Goal: Task Accomplishment & Management: Complete application form

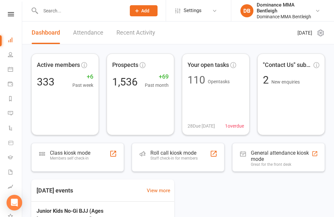
click at [95, 14] on input "text" at bounding box center [80, 10] width 83 height 9
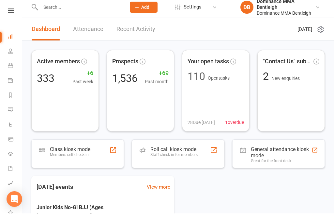
click at [88, 11] on input "text" at bounding box center [80, 10] width 83 height 9
click at [87, 22] on link "Attendance" at bounding box center [88, 33] width 30 height 23
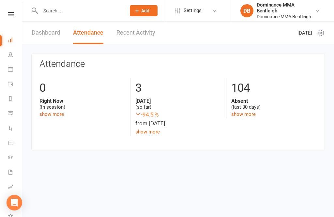
click at [83, 15] on input "text" at bounding box center [80, 10] width 83 height 9
click at [87, 13] on input "text" at bounding box center [80, 10] width 83 height 9
click at [94, 19] on div at bounding box center [76, 10] width 90 height 21
click at [73, 15] on input "text" at bounding box center [80, 10] width 83 height 9
click at [19, 13] on link at bounding box center [10, 14] width 23 height 4
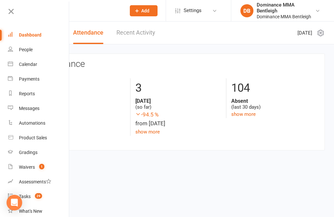
click at [105, 15] on input "text" at bounding box center [80, 10] width 83 height 9
click at [191, 39] on header "Dashboard Attendance Recent Activity [DATE]" at bounding box center [178, 33] width 312 height 23
click at [13, 9] on icon at bounding box center [11, 11] width 9 height 9
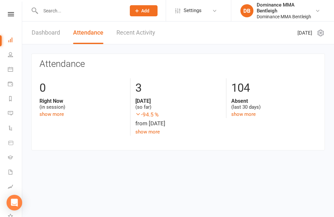
click at [90, 12] on input "text" at bounding box center [80, 10] width 83 height 9
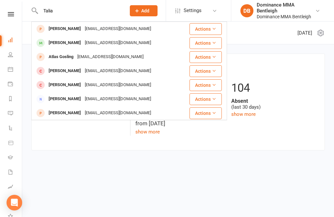
type input "Talia"
click at [107, 31] on div "[EMAIL_ADDRESS][DOMAIN_NAME]" at bounding box center [118, 28] width 70 height 9
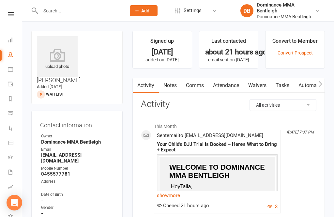
click at [258, 87] on link "Waivers" at bounding box center [257, 85] width 27 height 15
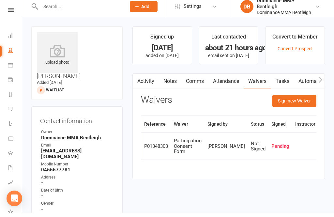
scroll to position [5, 0]
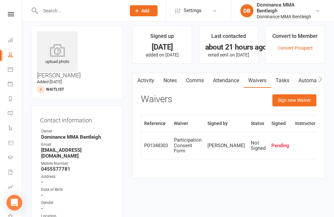
click at [308, 102] on button "Sign new Waiver" at bounding box center [294, 100] width 44 height 12
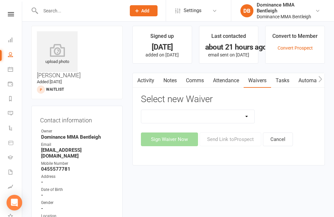
click at [254, 113] on select "DO NOT USE New Member Sign Up | Adults | Marketing Special DO NOT USE New Membe…" at bounding box center [197, 116] width 113 height 13
select select "1931"
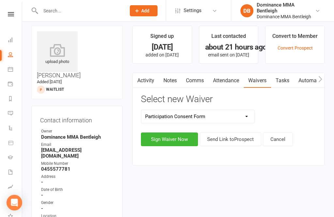
click at [175, 136] on button "Sign Waiver Now" at bounding box center [169, 139] width 57 height 14
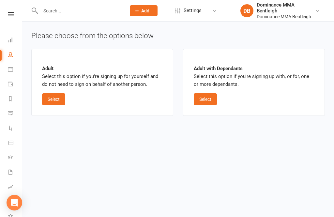
click at [211, 103] on button "Select" at bounding box center [205, 99] width 23 height 12
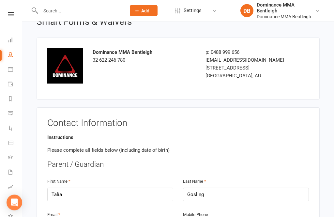
scroll to position [24, 0]
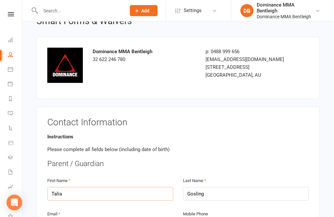
click at [80, 195] on input "Talia" at bounding box center [110, 194] width 126 height 14
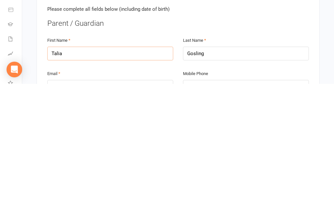
click at [50, 180] on input "Talia" at bounding box center [110, 187] width 126 height 14
click at [54, 180] on input "Talia" at bounding box center [110, 187] width 126 height 14
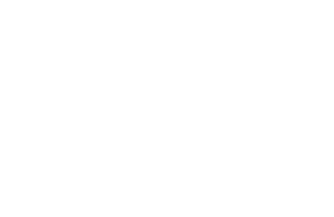
scroll to position [639, 0]
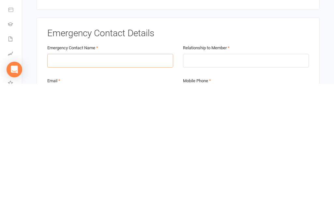
click at [134, 187] on input "text" at bounding box center [110, 194] width 126 height 14
paste input "Talia"
type input "Talia"
click at [227, 187] on input "text" at bounding box center [246, 194] width 126 height 14
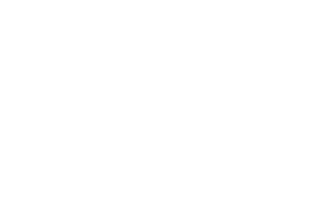
scroll to position [188, 0]
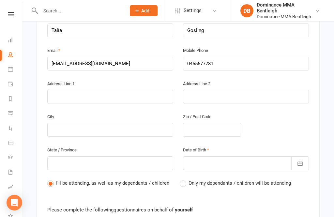
type input "Gosling"
click at [53, 63] on input "[EMAIL_ADDRESS][DOMAIN_NAME]" at bounding box center [110, 64] width 126 height 14
click at [56, 62] on input "[EMAIL_ADDRESS][DOMAIN_NAME]" at bounding box center [110, 64] width 126 height 14
click at [113, 80] on div "Address Line 1" at bounding box center [110, 92] width 126 height 24
click at [56, 58] on input "[EMAIL_ADDRESS][DOMAIN_NAME]" at bounding box center [110, 64] width 126 height 14
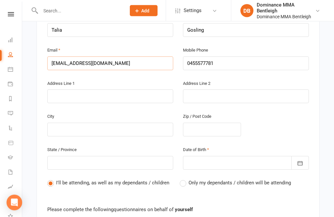
click at [53, 61] on input "[EMAIL_ADDRESS][DOMAIN_NAME]" at bounding box center [110, 64] width 126 height 14
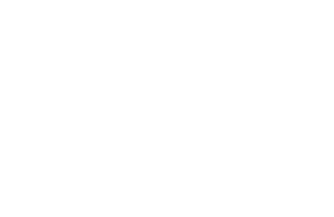
scroll to position [663, 0]
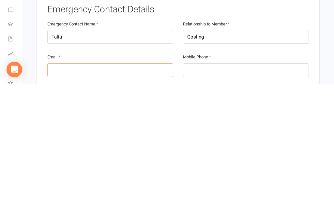
click at [141, 196] on input "email" at bounding box center [110, 203] width 126 height 14
paste input "[EMAIL_ADDRESS][DOMAIN_NAME]"
type input "[EMAIL_ADDRESS][DOMAIN_NAME]"
click at [254, 196] on input "tel" at bounding box center [246, 203] width 126 height 14
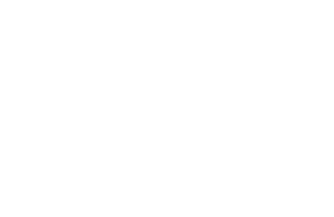
scroll to position [56, 0]
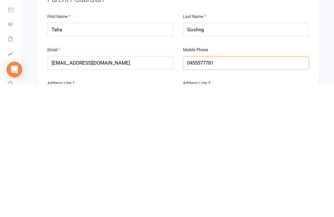
click at [192, 189] on input "0455577781" at bounding box center [246, 196] width 126 height 14
click at [191, 189] on input "0455577781" at bounding box center [246, 196] width 126 height 14
click at [193, 189] on input "0455577781" at bounding box center [246, 196] width 126 height 14
click at [191, 189] on input "0455577781" at bounding box center [246, 196] width 126 height 14
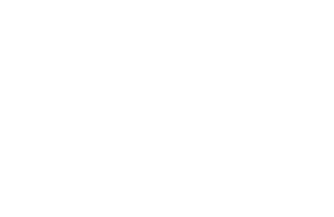
scroll to position [695, 0]
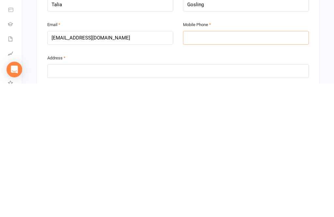
click at [253, 164] on input "tel" at bounding box center [246, 171] width 126 height 14
paste input "0455577781"
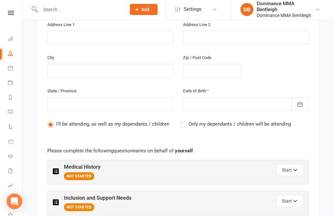
scroll to position [247, 0]
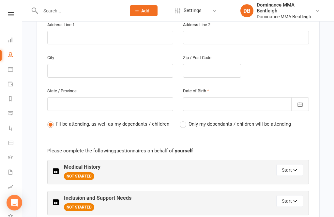
type input "0455577781"
click at [298, 107] on button "button" at bounding box center [300, 104] width 18 height 14
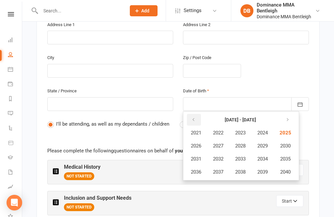
click at [198, 118] on button "button" at bounding box center [194, 120] width 14 height 12
click at [200, 115] on button "button" at bounding box center [194, 120] width 14 height 12
click at [288, 147] on span "1990" at bounding box center [285, 146] width 10 height 6
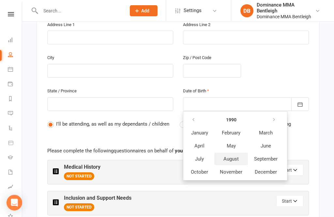
click at [234, 159] on span "August" at bounding box center [231, 159] width 15 height 6
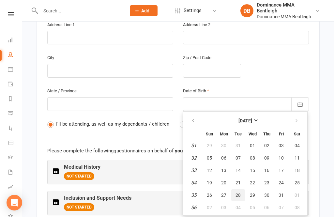
click at [241, 192] on button "28" at bounding box center [238, 195] width 14 height 12
type input "[DATE]"
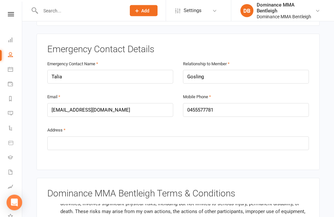
scroll to position [756, 0]
click at [187, 144] on input "text" at bounding box center [178, 143] width 262 height 14
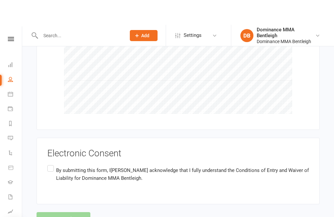
scroll to position [1159, 0]
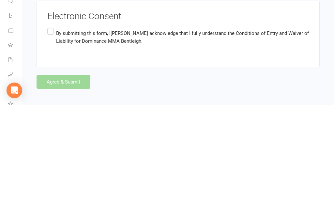
type input "23 [PERSON_NAME]"
click at [49, 139] on label "By submitting this form, I [PERSON_NAME] acknowledge that I fully understand th…" at bounding box center [178, 149] width 262 height 21
click at [49, 139] on input "By submitting this form, I [PERSON_NAME] acknowledge that I fully understand th…" at bounding box center [49, 139] width 4 height 0
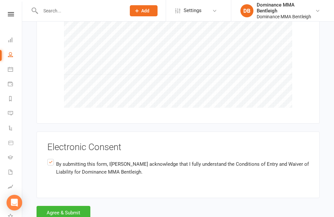
click at [81, 206] on button "Agree & Submit" at bounding box center [64, 213] width 54 height 14
